Goal: Navigation & Orientation: Understand site structure

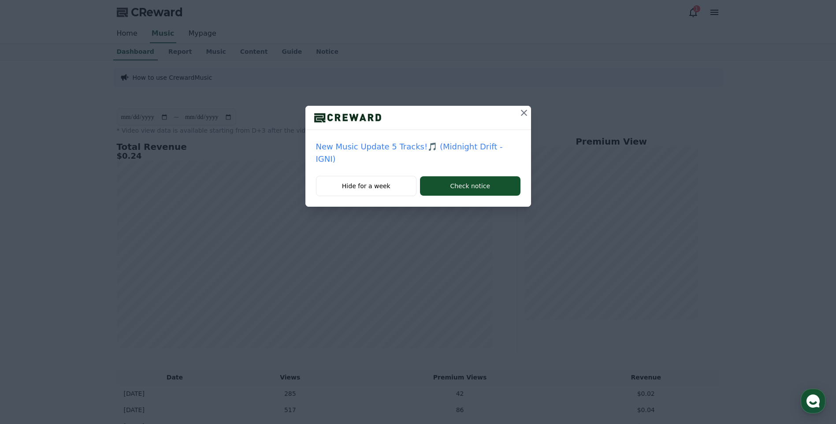
click at [514, 115] on div at bounding box center [418, 118] width 226 height 24
click at [522, 110] on icon at bounding box center [523, 112] width 11 height 11
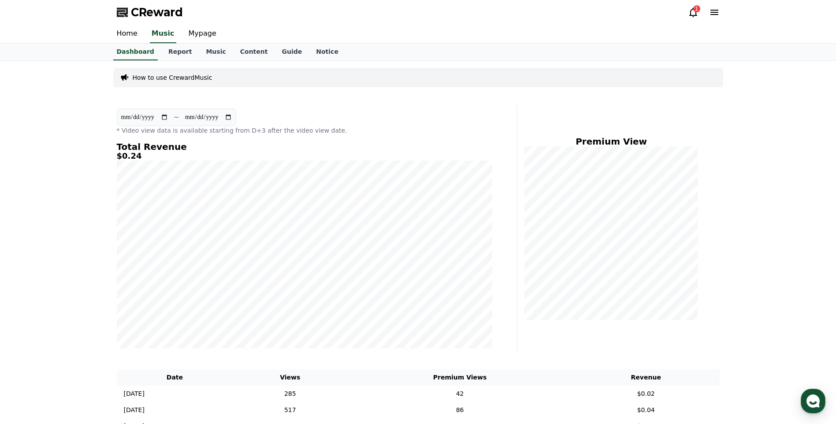
click at [692, 13] on icon at bounding box center [693, 12] width 11 height 11
click at [694, 11] on div "1" at bounding box center [696, 8] width 7 height 7
click at [815, 388] on div "**********" at bounding box center [418, 275] width 836 height 429
click at [820, 407] on icon "button" at bounding box center [813, 401] width 16 height 16
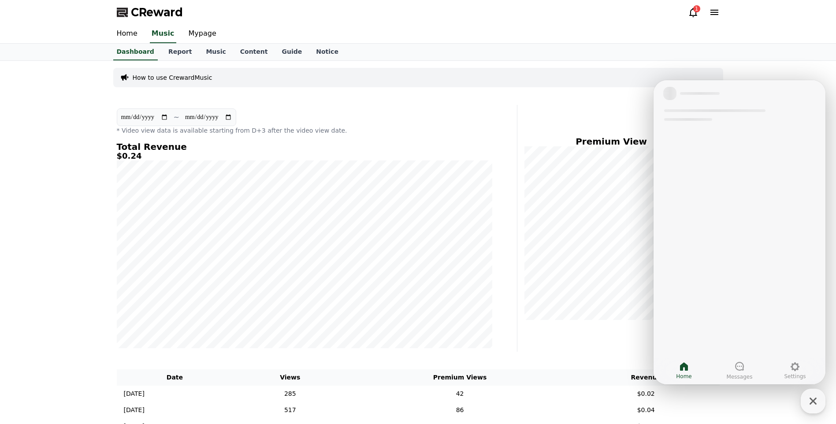
click at [692, 14] on icon at bounding box center [693, 12] width 11 height 11
click at [217, 51] on link "Music" at bounding box center [216, 52] width 34 height 17
click at [239, 48] on link "Content" at bounding box center [254, 52] width 42 height 17
click at [207, 37] on link "Mypage" at bounding box center [202, 34] width 42 height 19
click at [207, 37] on link "Mypage" at bounding box center [201, 34] width 35 height 19
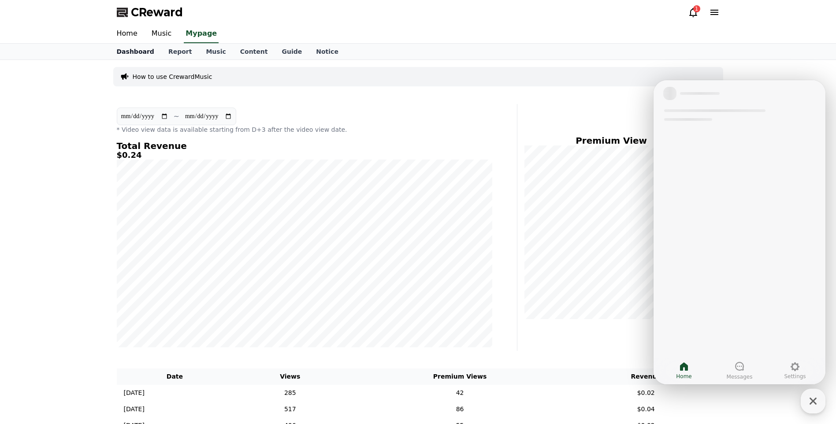
click at [130, 48] on link "Dashboard" at bounding box center [136, 52] width 52 height 16
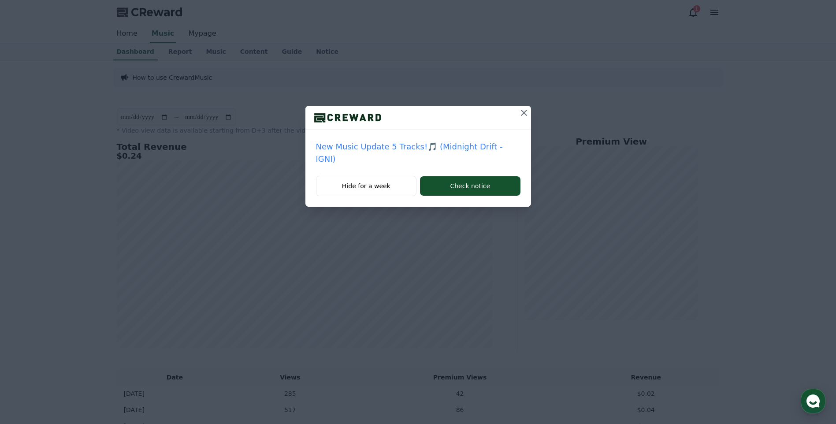
click at [522, 109] on icon at bounding box center [523, 112] width 11 height 11
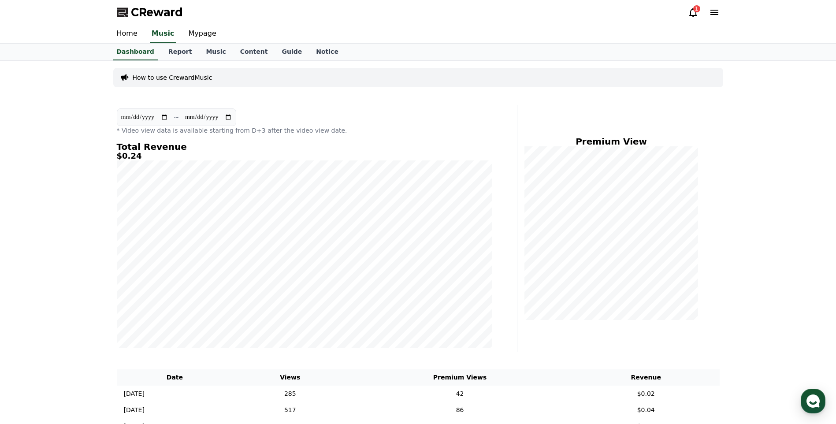
click at [28, 237] on div "**********" at bounding box center [418, 275] width 836 height 429
click at [165, 48] on link "Report" at bounding box center [180, 52] width 38 height 17
click at [130, 34] on link "Home" at bounding box center [127, 34] width 35 height 19
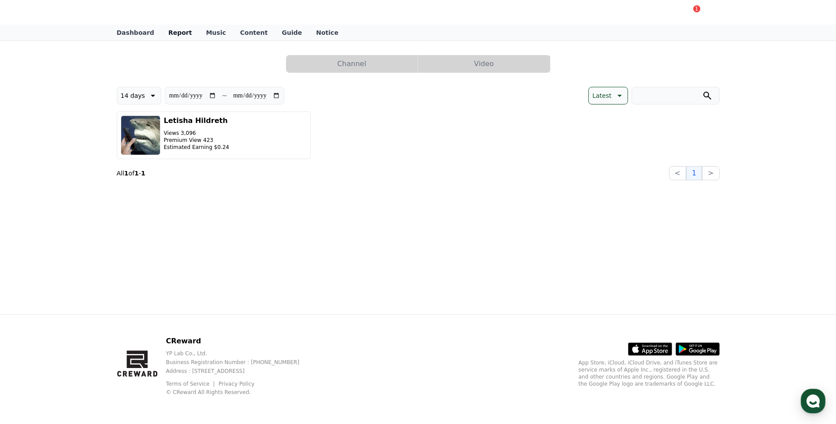
click at [175, 33] on link "Report" at bounding box center [180, 33] width 38 height 16
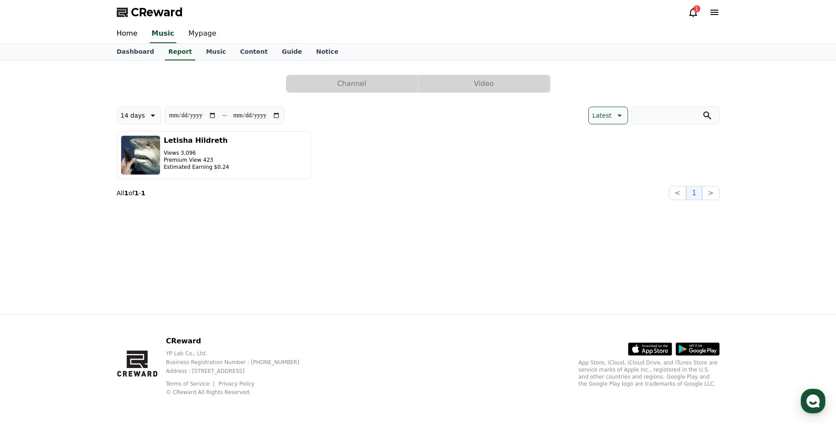
click at [208, 37] on link "Mypage" at bounding box center [202, 34] width 42 height 19
click at [206, 37] on link "Mypage" at bounding box center [201, 34] width 35 height 19
click at [316, 56] on link "Notice" at bounding box center [327, 52] width 37 height 16
click at [137, 53] on link "Dashboard" at bounding box center [136, 52] width 52 height 17
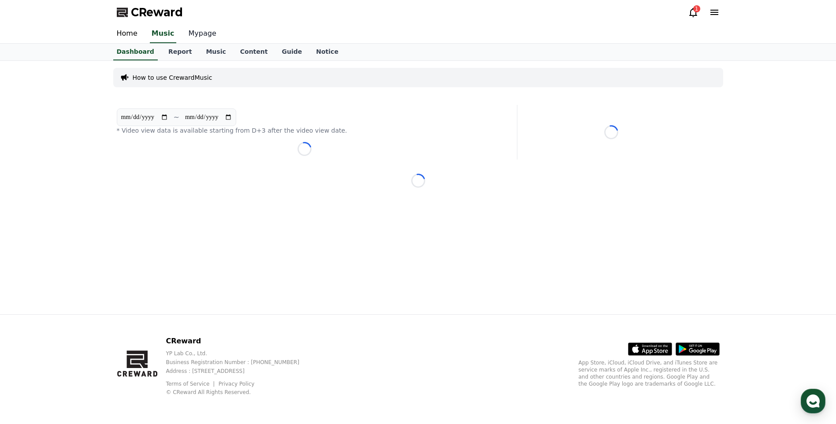
click at [206, 32] on link "Mypage" at bounding box center [202, 34] width 42 height 19
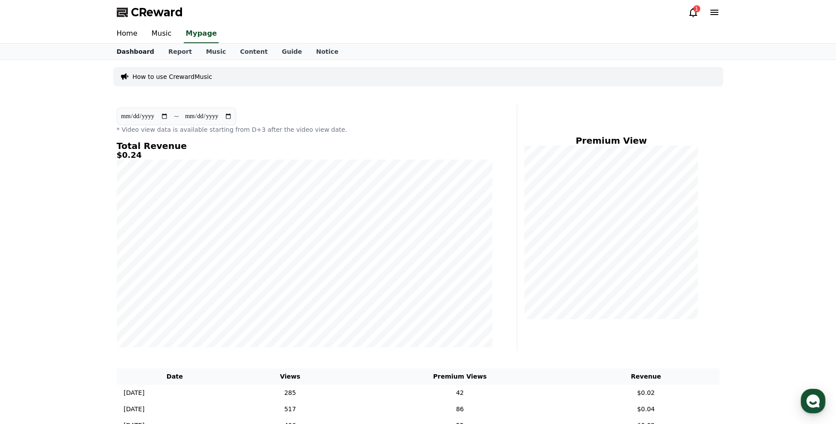
click at [137, 47] on link "Dashboard" at bounding box center [136, 52] width 52 height 16
click at [208, 30] on link "Mypage" at bounding box center [202, 34] width 42 height 19
click at [309, 47] on link "Notice" at bounding box center [327, 52] width 37 height 16
click at [199, 33] on link "Mypage" at bounding box center [202, 34] width 42 height 19
click at [79, 281] on div "**********" at bounding box center [418, 274] width 836 height 429
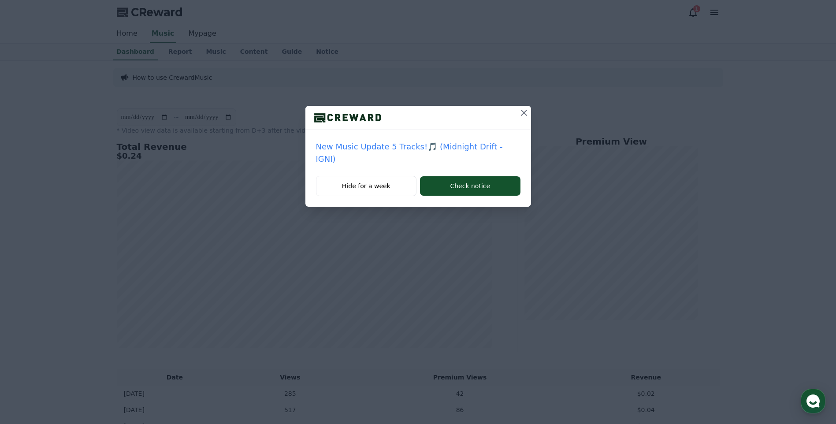
drag, startPoint x: 534, startPoint y: 117, endPoint x: 526, endPoint y: 117, distance: 7.9
click at [534, 117] on div "New Music Update 5 Tracks!🎵 (Midnight Drift - IGNI) Hide for a week Check notice" at bounding box center [418, 110] width 836 height 221
click at [526, 117] on icon at bounding box center [523, 112] width 11 height 11
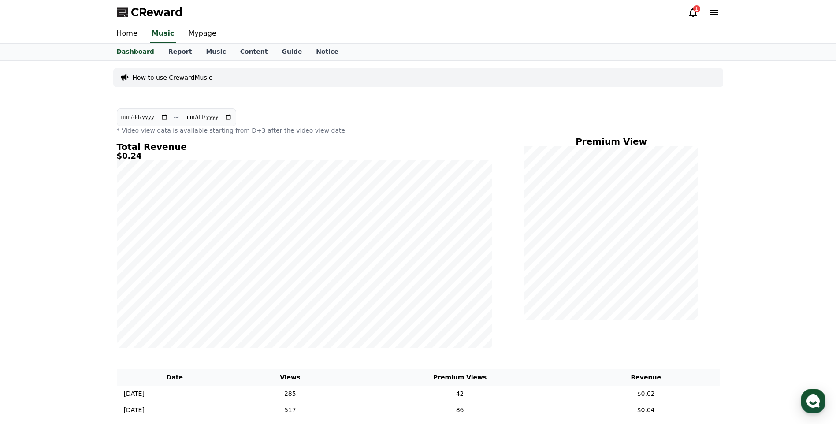
click at [0, 202] on html "**********" at bounding box center [418, 300] width 836 height 600
